Goal: Task Accomplishment & Management: Complete application form

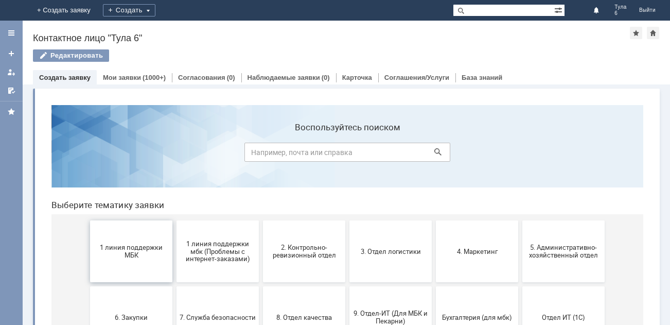
click at [132, 242] on button "1 линия поддержки МБК" at bounding box center [131, 251] width 82 height 62
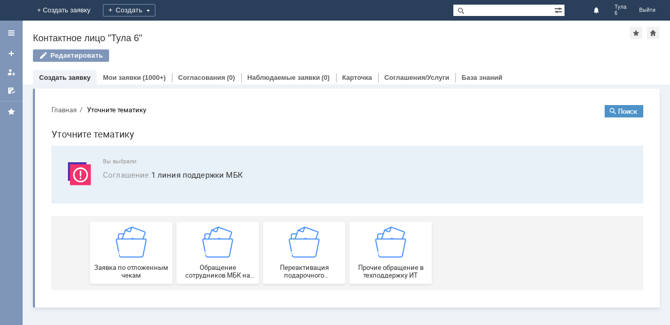
click at [132, 242] on img at bounding box center [131, 241] width 31 height 31
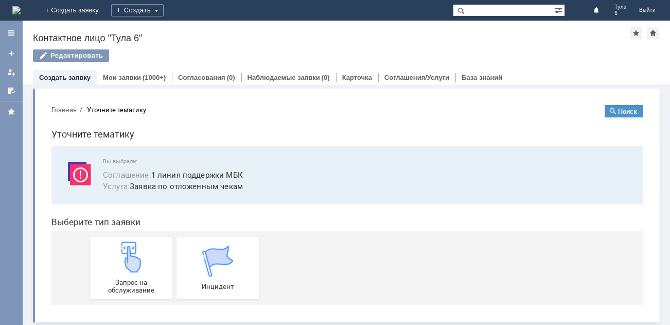
click at [132, 242] on img at bounding box center [131, 256] width 31 height 31
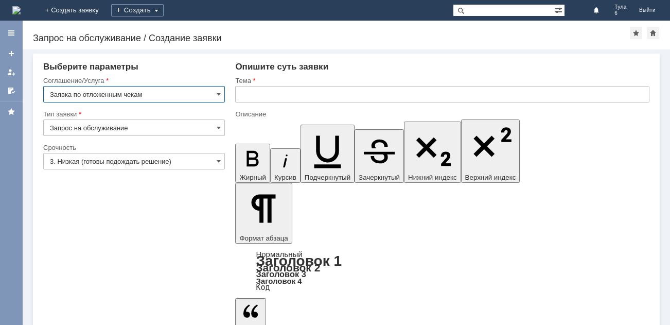
click at [130, 159] on input "3. Низкая (готовы подождать решение)" at bounding box center [134, 161] width 182 height 16
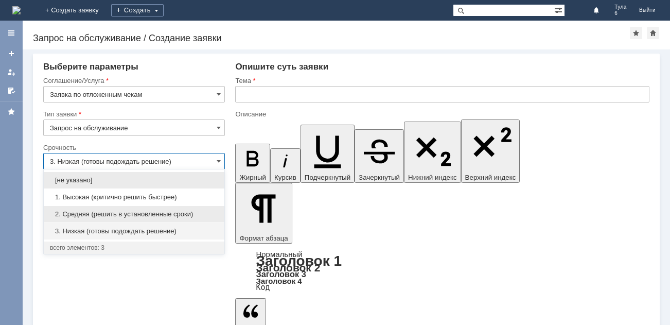
click at [120, 216] on span "2. Средняя (решить в установленные сроки)" at bounding box center [134, 214] width 168 height 8
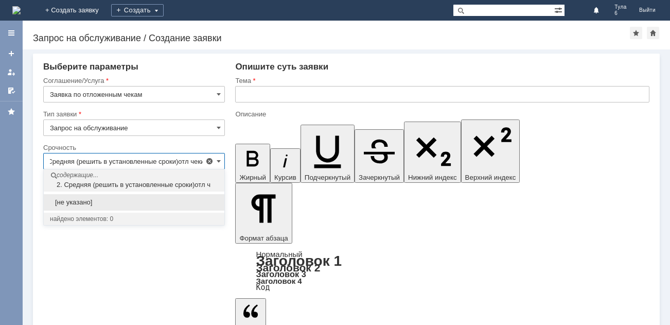
scroll to position [0, 14]
type input "2. Средняя (решить в установленные сроки)отл чеки"
click at [210, 161] on span at bounding box center [209, 161] width 8 height 8
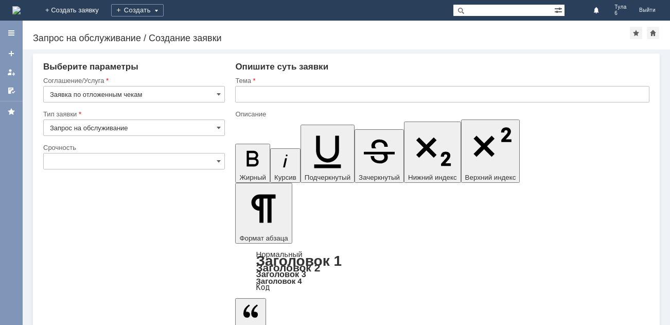
type input "2. Средняя (решить в установленные сроки)"
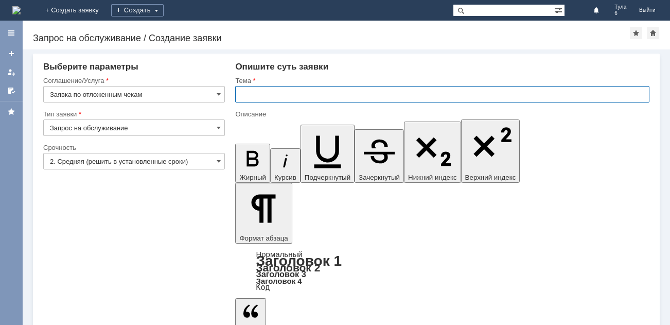
click at [246, 93] on input "text" at bounding box center [442, 94] width 414 height 16
type input "отл чеки 11.10.2025"
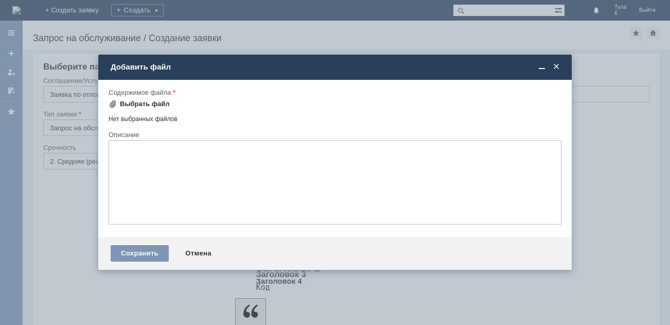
click at [112, 104] on span at bounding box center [113, 104] width 8 height 8
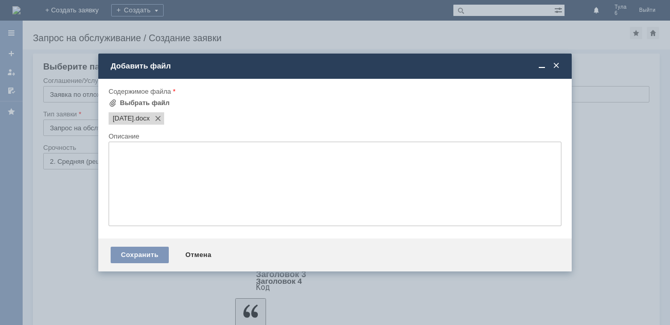
click at [126, 163] on textarea at bounding box center [335, 184] width 453 height 84
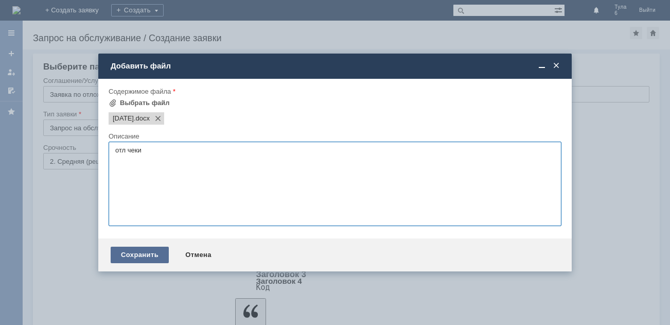
type textarea "отл чеки"
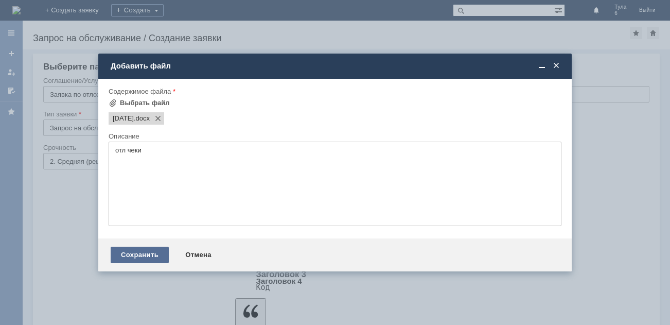
click at [132, 251] on div "Сохранить" at bounding box center [140, 255] width 58 height 16
